Goal: Information Seeking & Learning: Learn about a topic

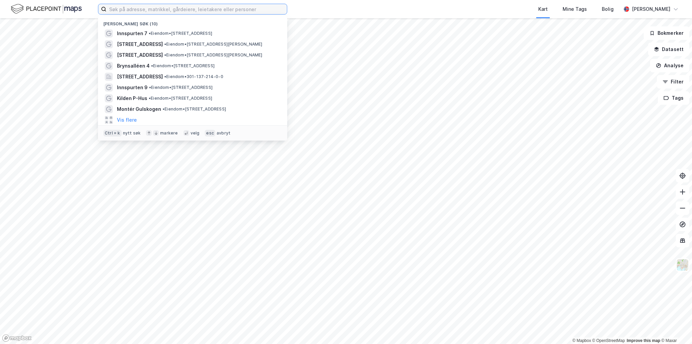
click at [204, 7] on input at bounding box center [196, 9] width 180 height 10
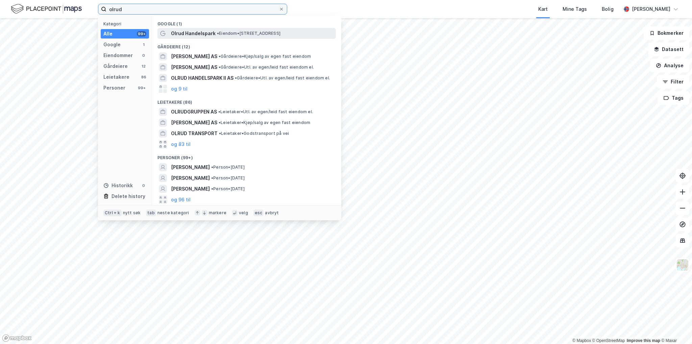
type input "olrud"
click at [199, 35] on span "Olrud Handelspark" at bounding box center [193, 33] width 45 height 8
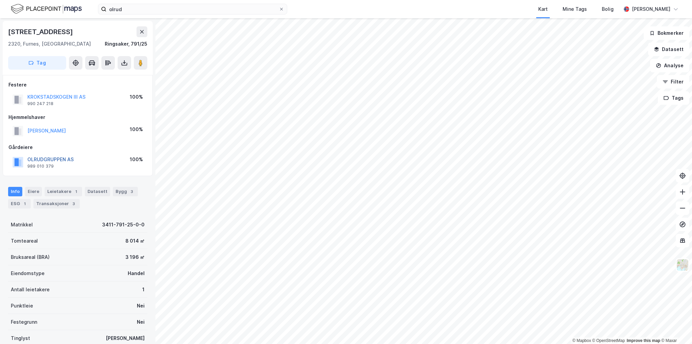
click at [0, 0] on button "OLRUDGRUPPEN AS" at bounding box center [0, 0] width 0 height 0
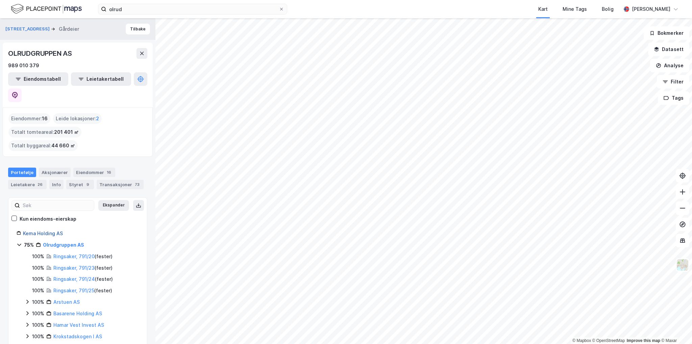
click at [47, 230] on link "Kema Holding AS" at bounding box center [43, 233] width 40 height 6
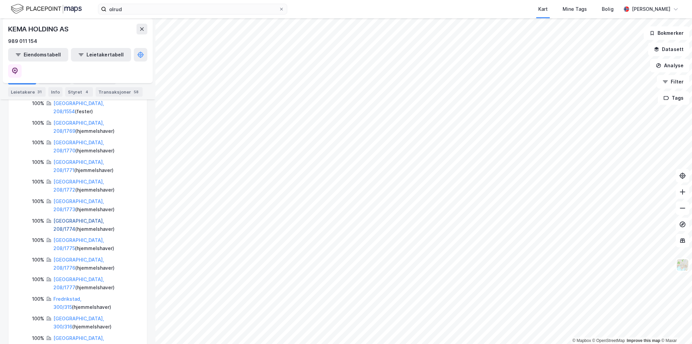
scroll to position [676, 0]
